Goal: Information Seeking & Learning: Learn about a topic

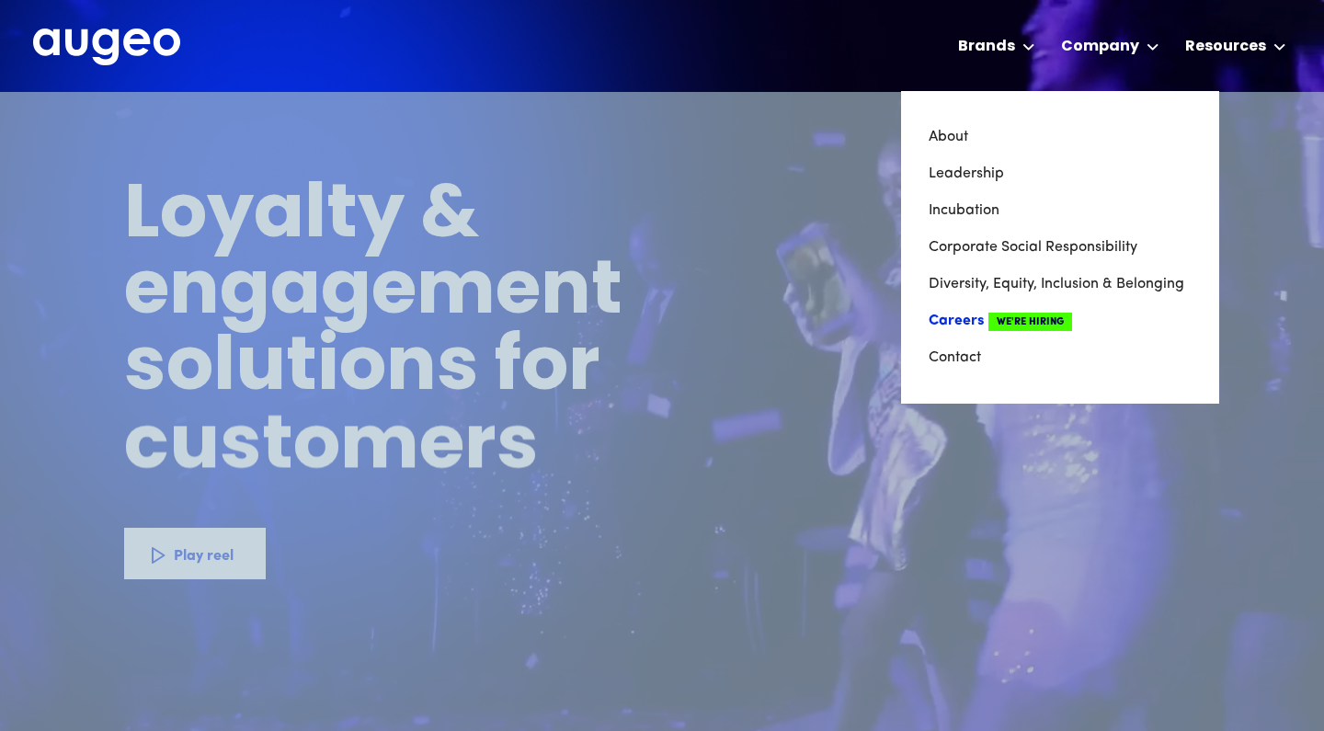
click at [978, 310] on link "Careers We're Hiring" at bounding box center [1059, 320] width 263 height 37
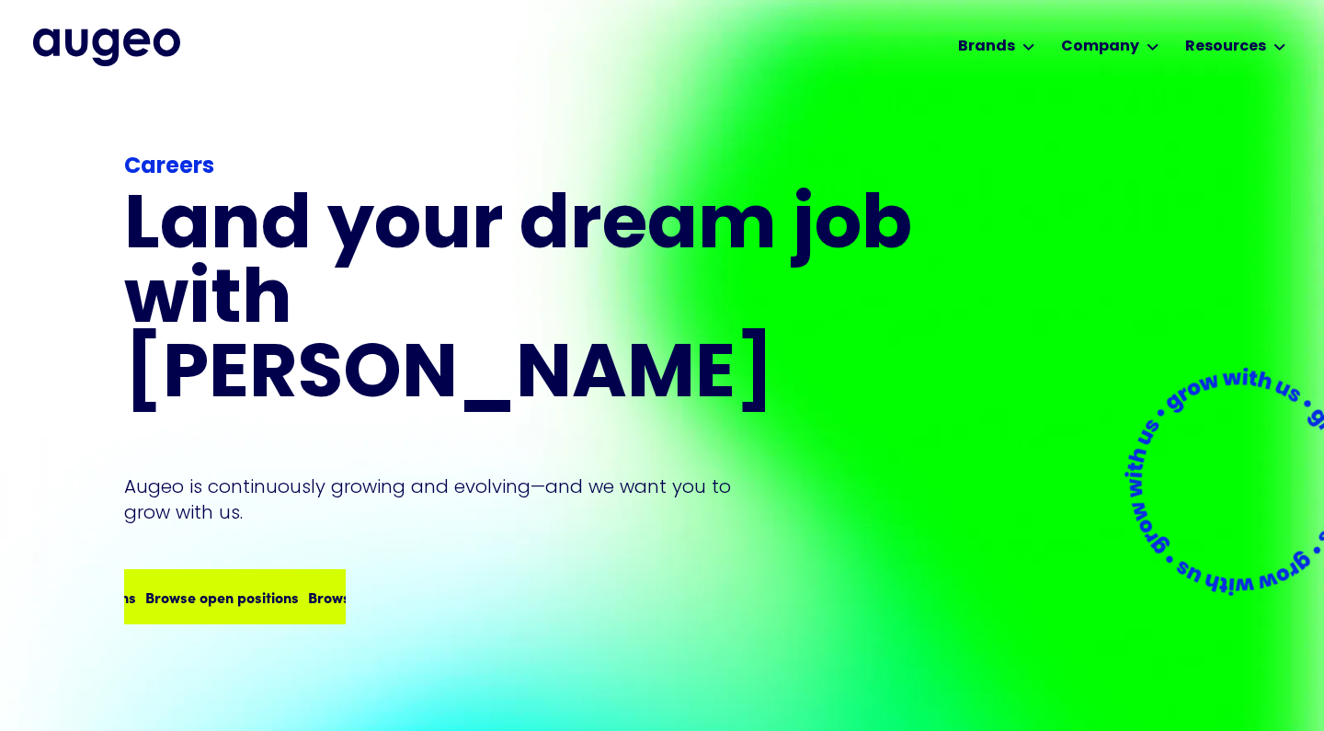
click at [277, 571] on div "Browse open positions Browse open positions Browse open positions Browse open p…" at bounding box center [235, 596] width 218 height 51
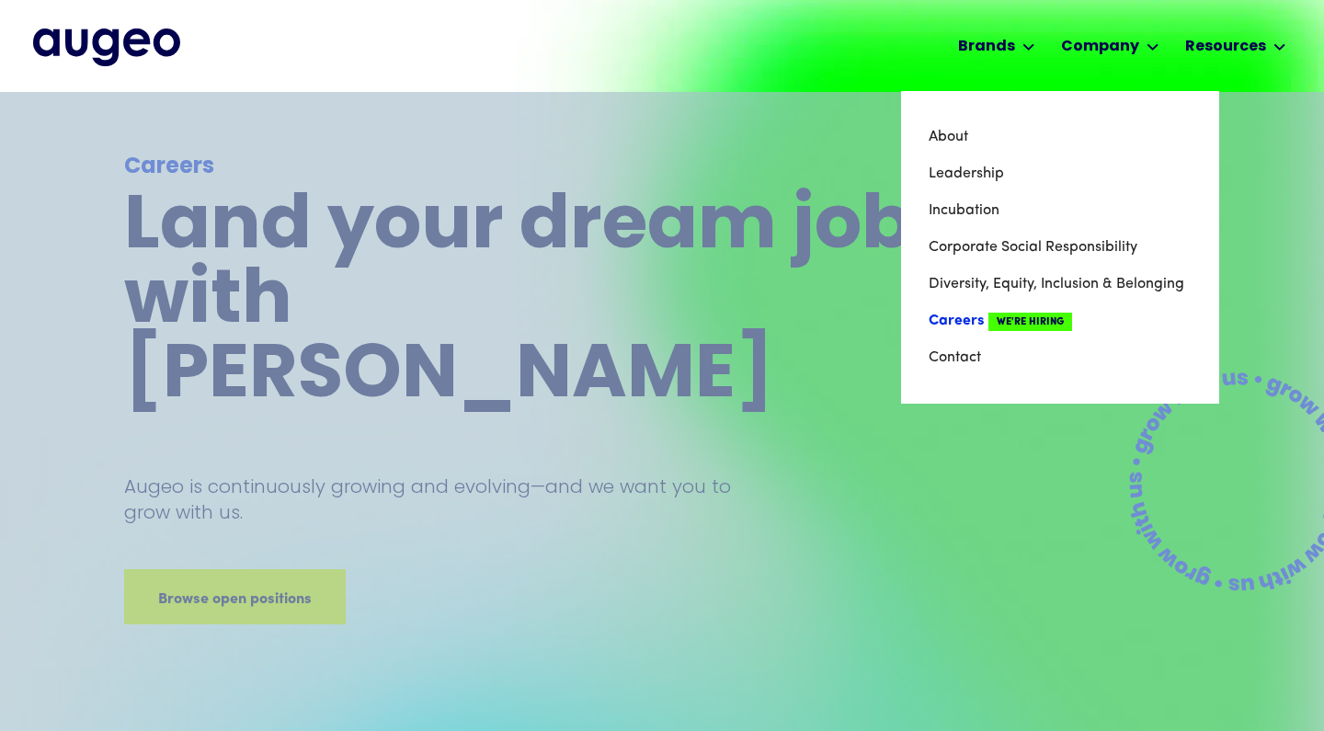
click at [962, 314] on link "Careers We're Hiring" at bounding box center [1059, 320] width 263 height 37
click at [947, 317] on link "Careers We're Hiring" at bounding box center [1059, 320] width 263 height 37
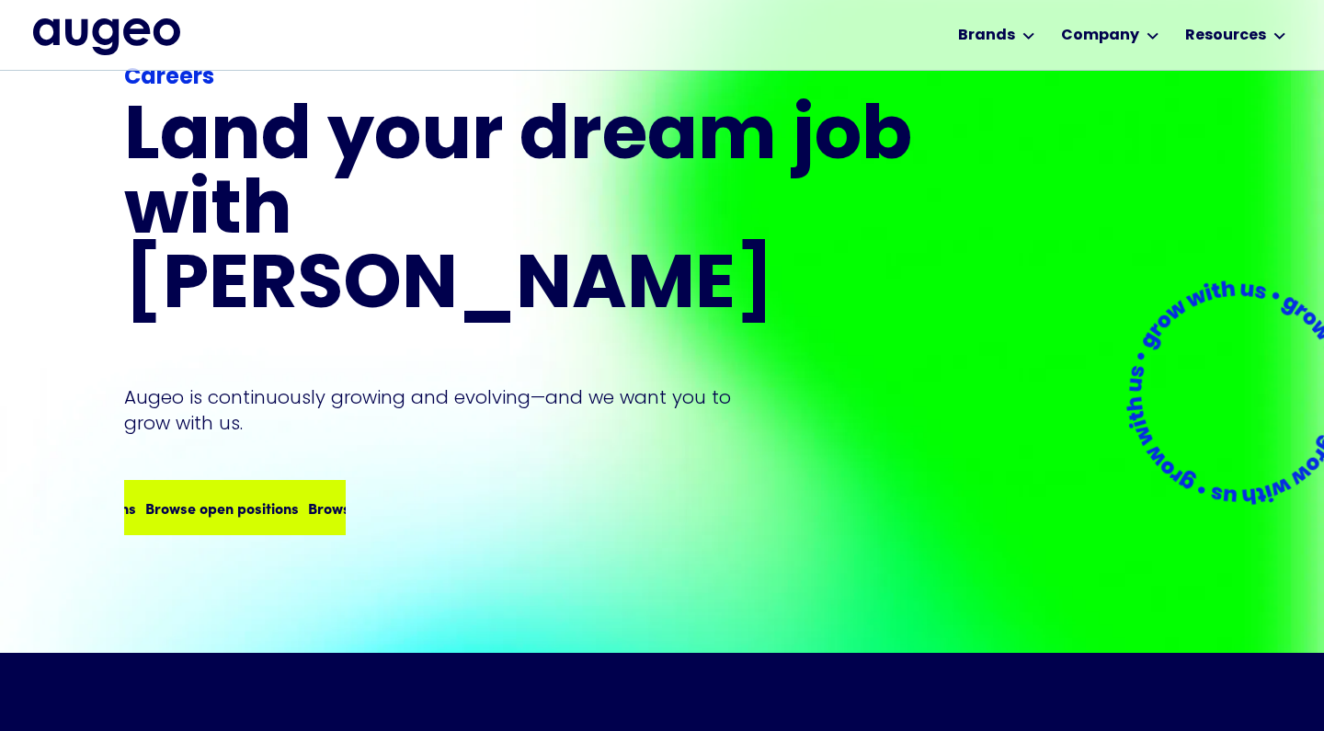
scroll to position [56, 0]
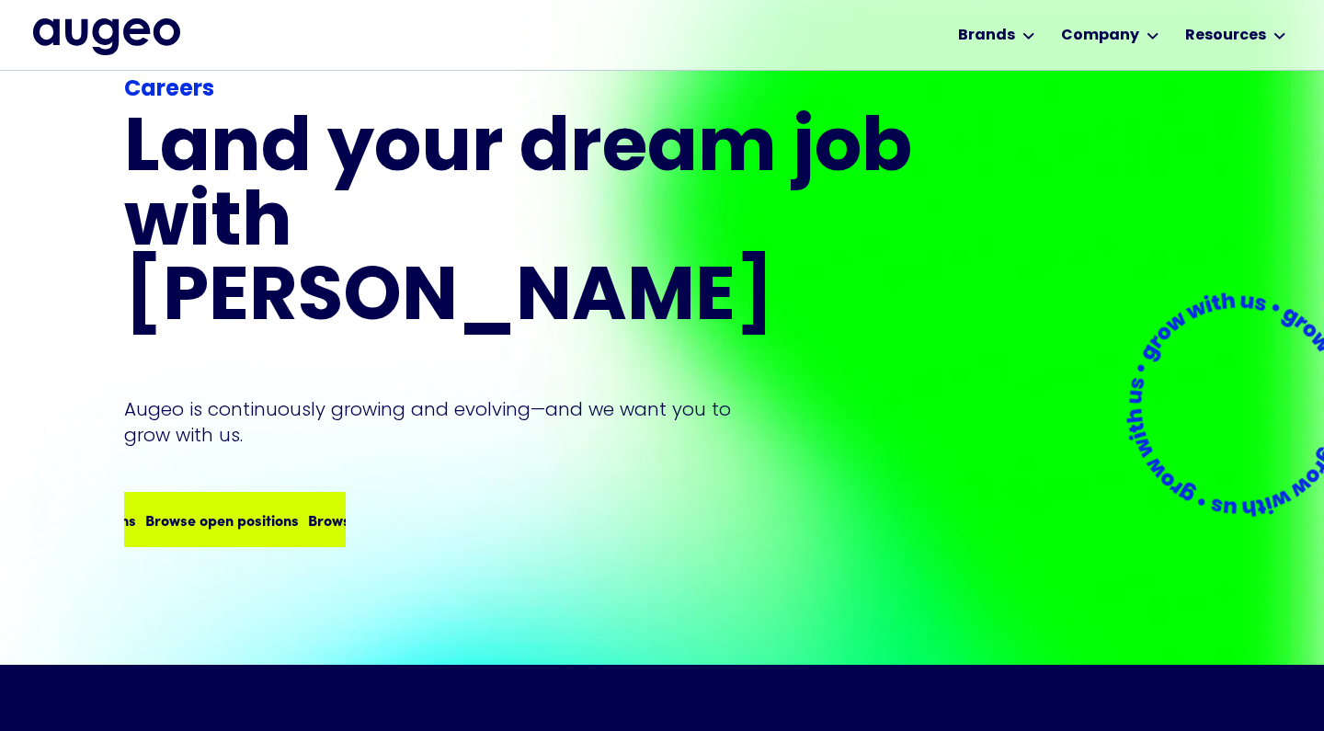
click at [267, 494] on div "Browse open positions Browse open positions Browse open positions Browse open p…" at bounding box center [235, 519] width 218 height 51
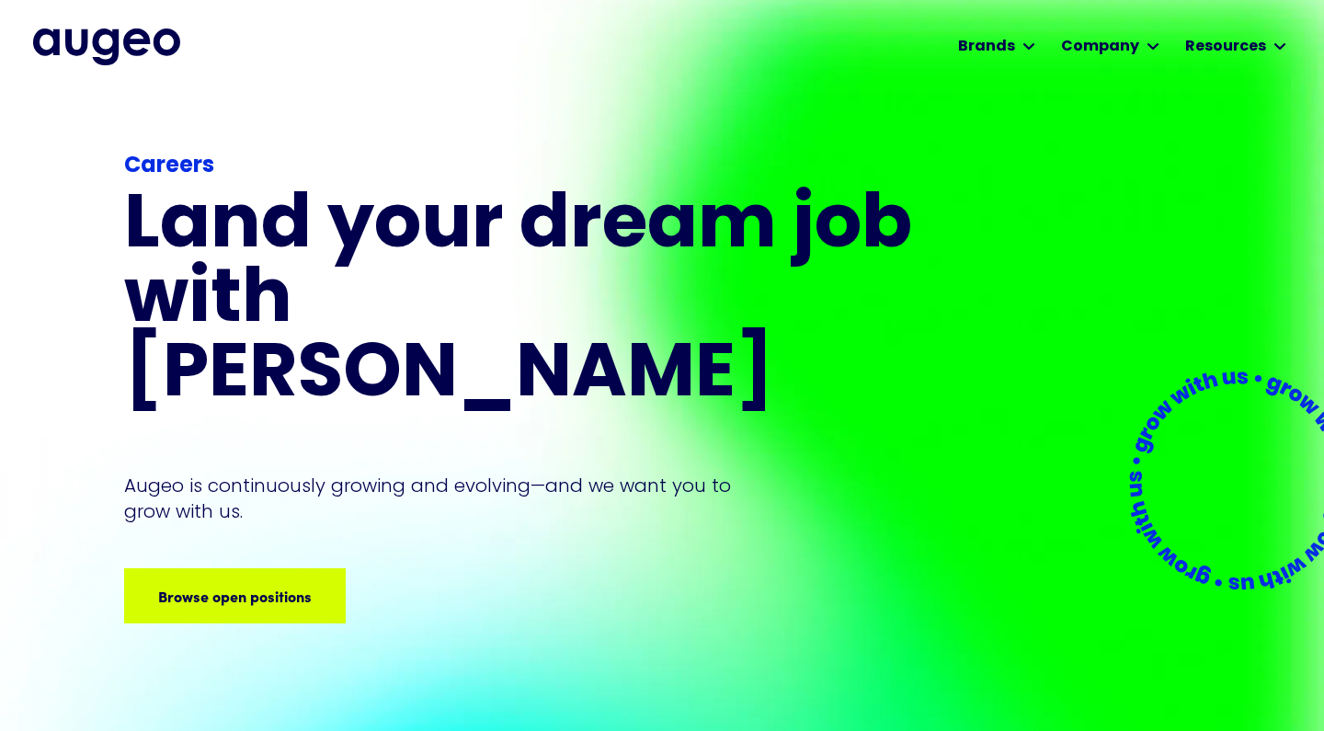
scroll to position [0, 0]
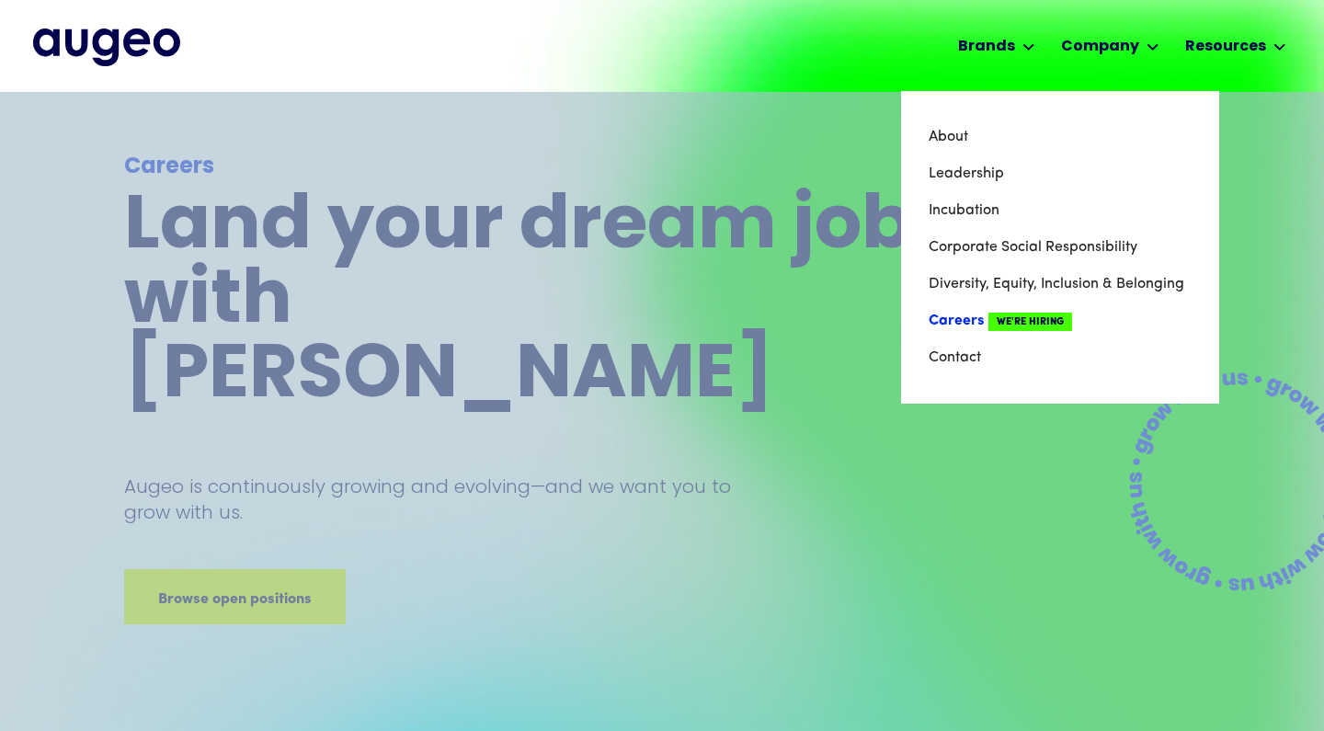
click at [967, 323] on link "Careers We're Hiring" at bounding box center [1059, 320] width 263 height 37
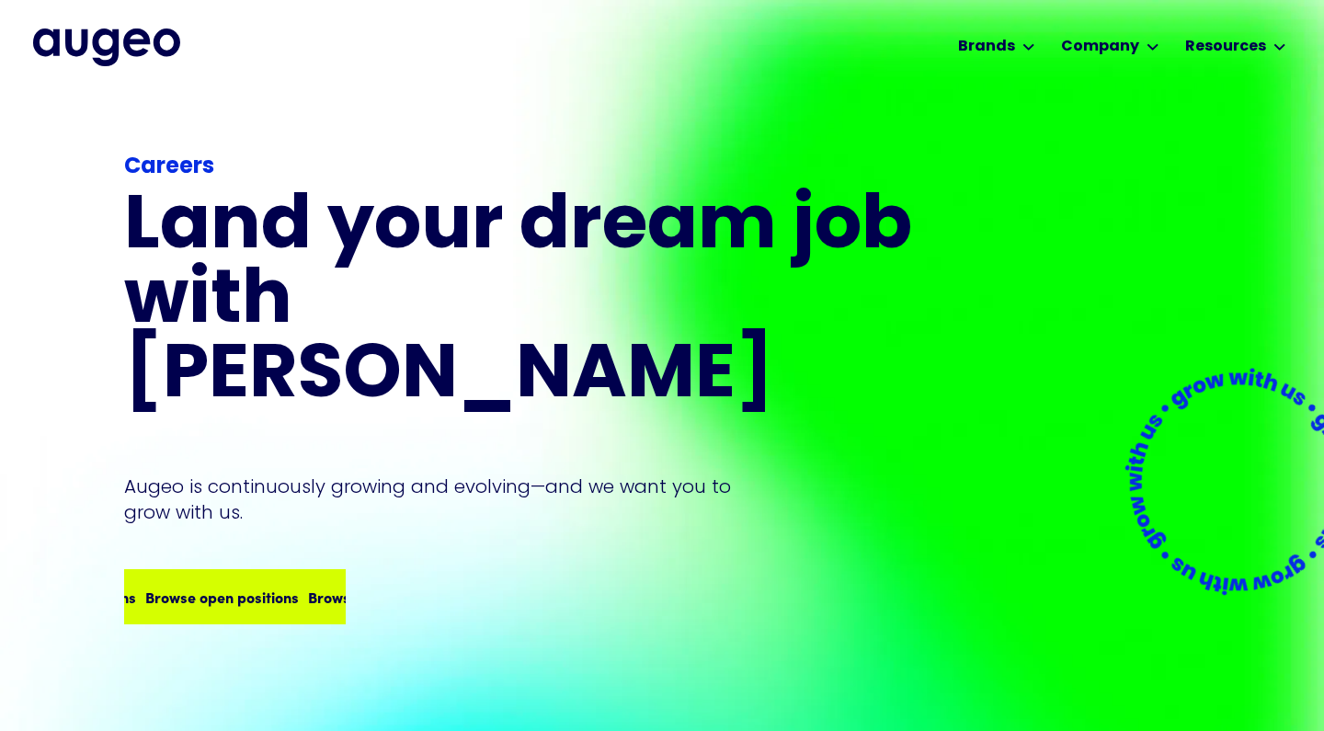
click at [305, 586] on div "Browse open positions" at bounding box center [382, 597] width 154 height 22
